Goal: Navigation & Orientation: Find specific page/section

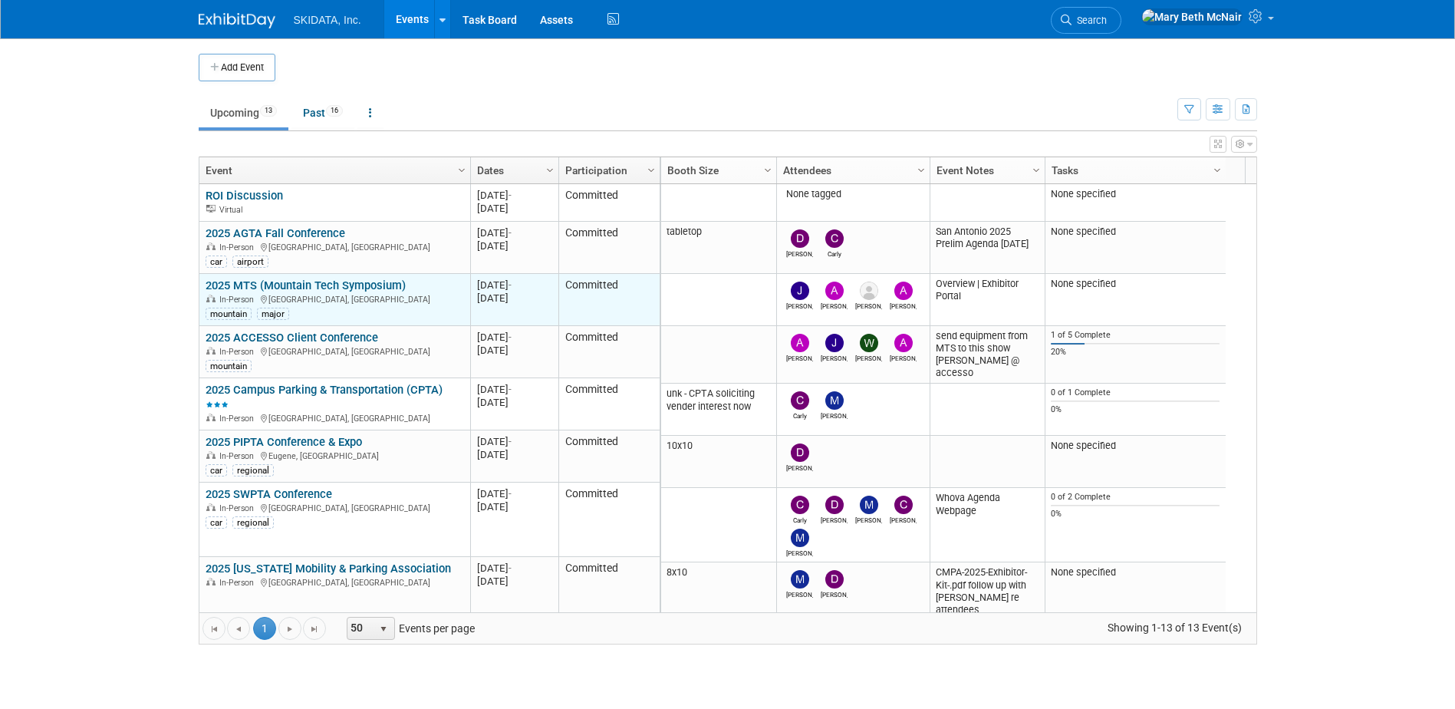
click at [324, 285] on link "2025 MTS (Mountain Tech Symposium)" at bounding box center [306, 285] width 200 height 14
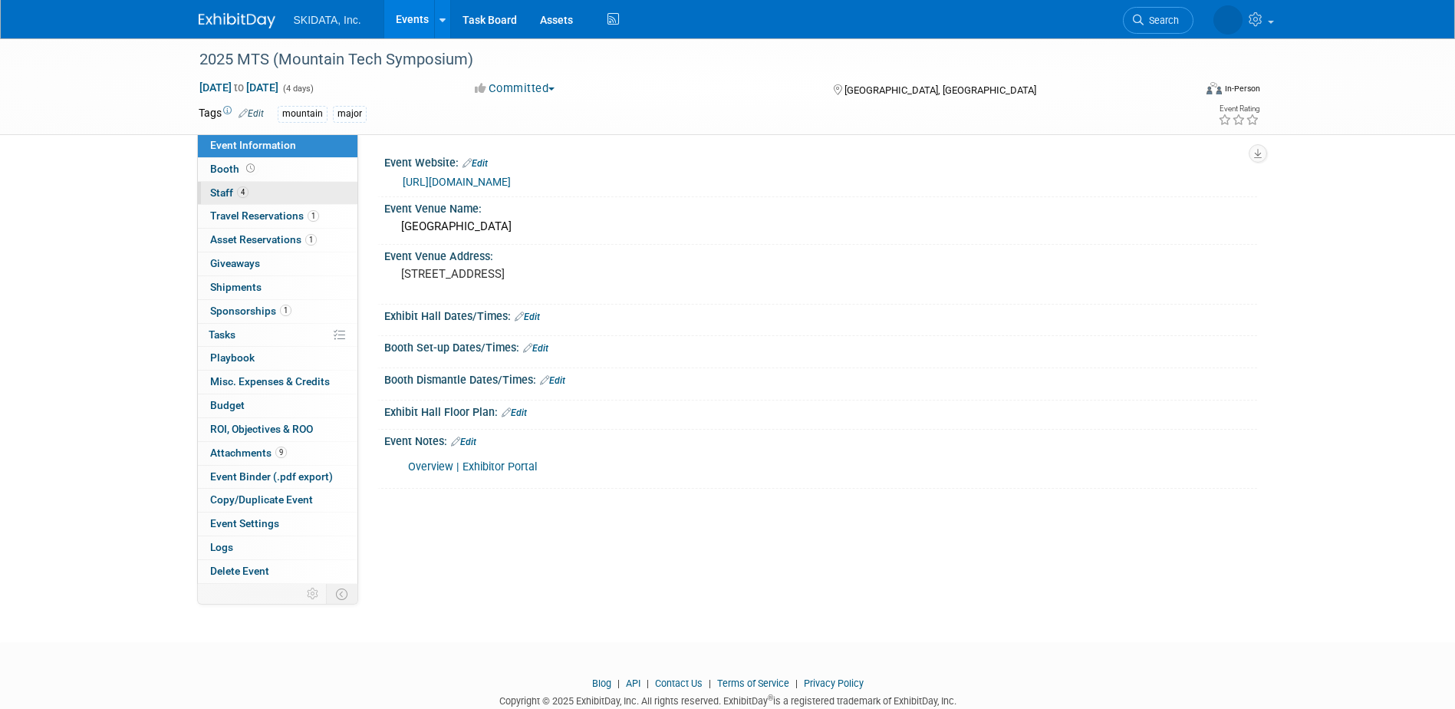
click at [225, 192] on span "Staff 4" at bounding box center [229, 192] width 38 height 12
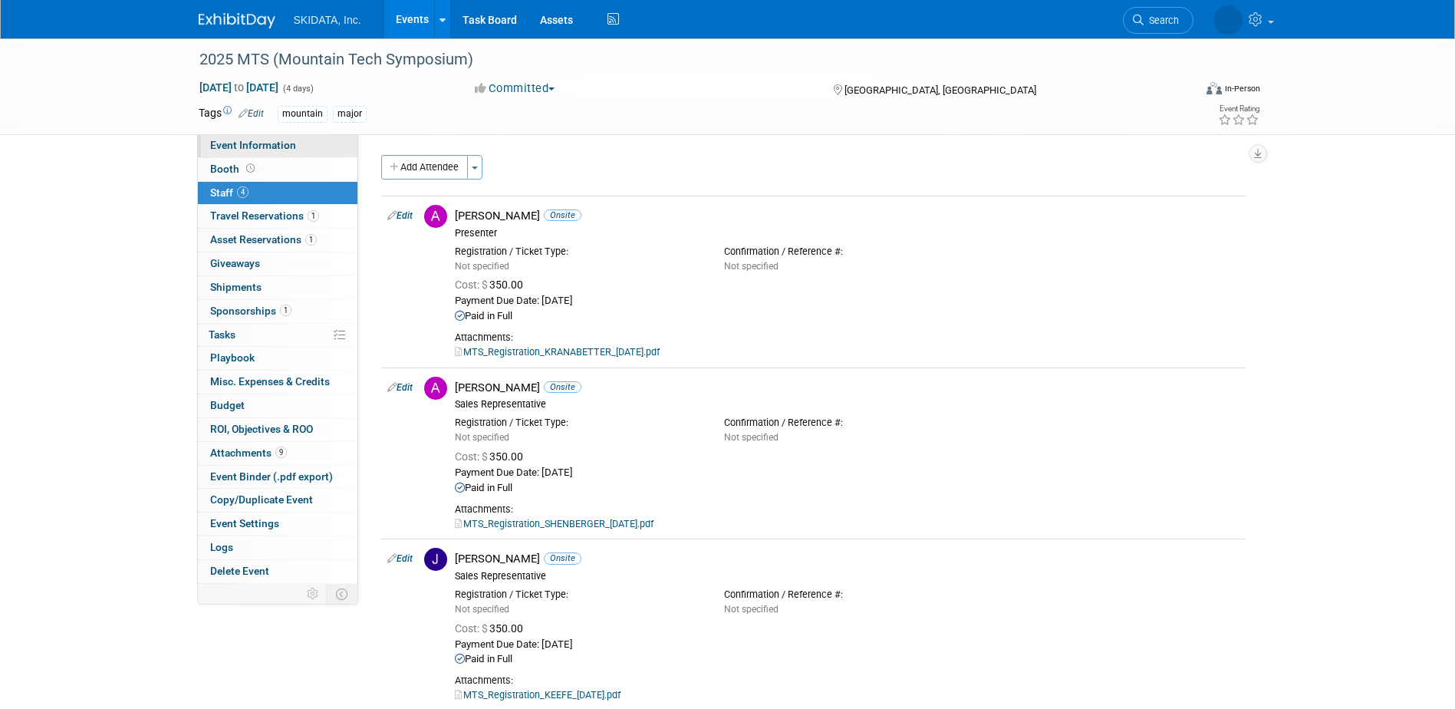
click at [212, 148] on span "Event Information" at bounding box center [253, 145] width 86 height 12
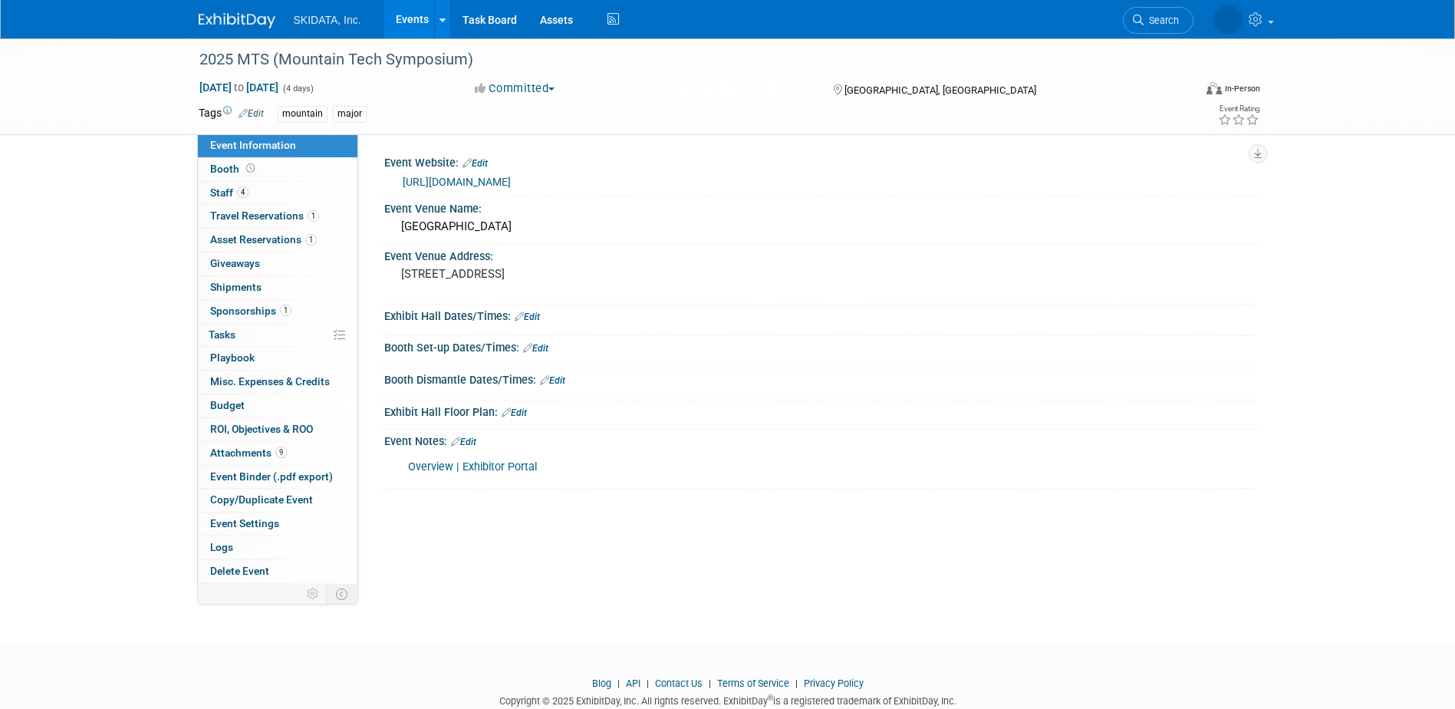
click at [511, 180] on link "[URL][DOMAIN_NAME]" at bounding box center [457, 182] width 108 height 12
